Goal: Task Accomplishment & Management: Manage account settings

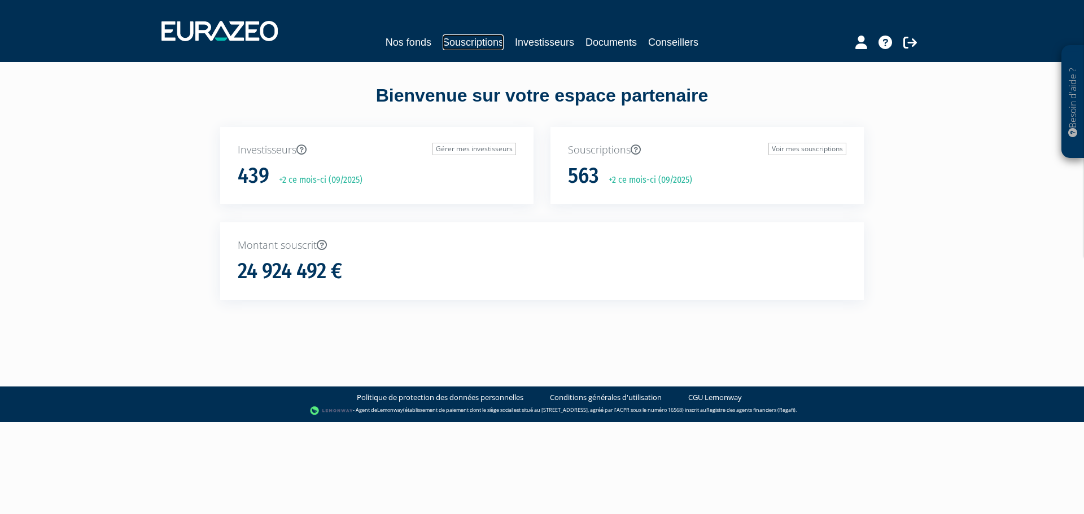
click at [454, 45] on link "Souscriptions" at bounding box center [472, 42] width 61 height 16
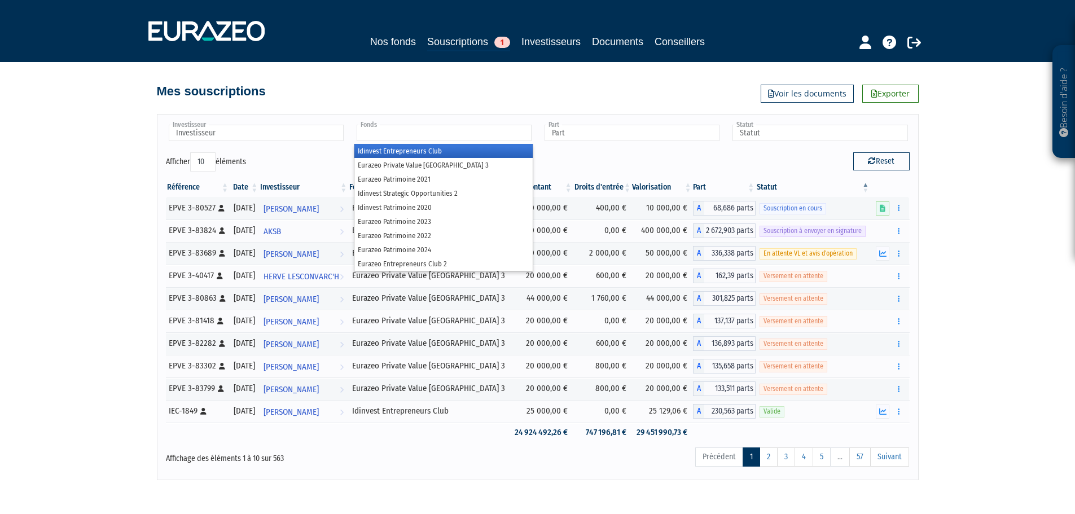
drag, startPoint x: 413, startPoint y: 131, endPoint x: 388, endPoint y: 129, distance: 24.4
click at [388, 129] on input "text" at bounding box center [444, 133] width 175 height 16
click at [273, 130] on input "text" at bounding box center [256, 133] width 175 height 16
type input "Fonds"
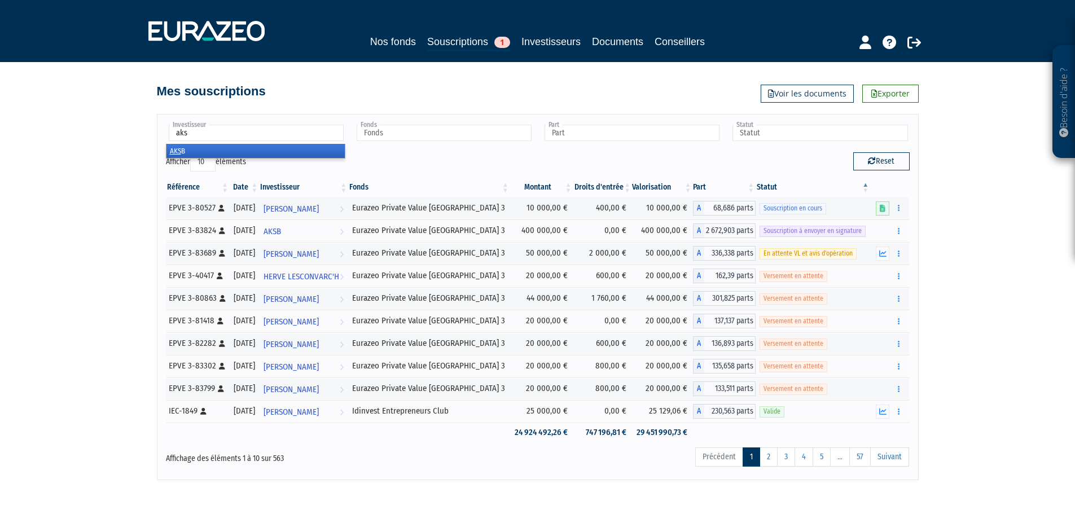
type input "aksb"
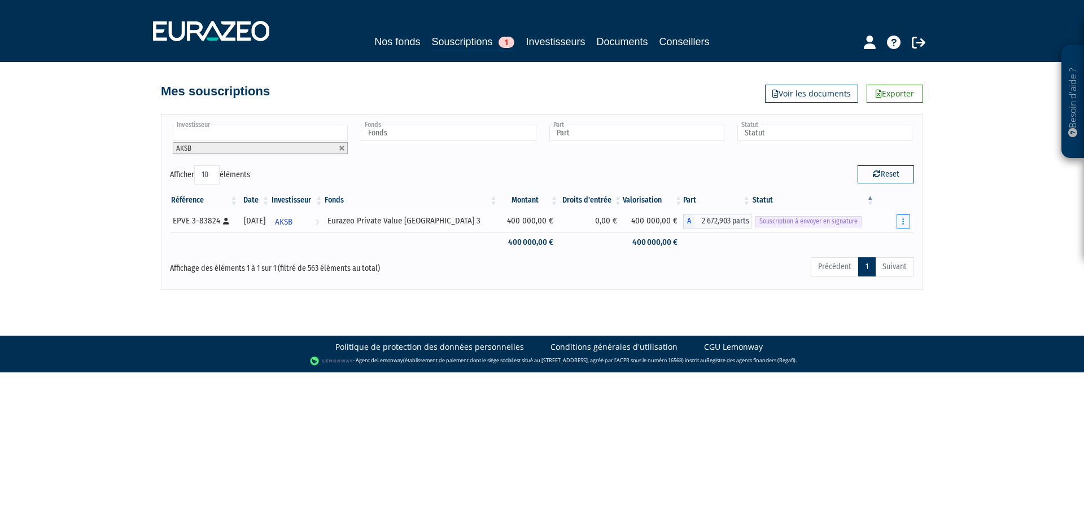
click at [902, 221] on icon "button" at bounding box center [903, 221] width 2 height 7
click at [885, 239] on link "Envoyer à signer" at bounding box center [874, 242] width 64 height 19
